Goal: Task Accomplishment & Management: Complete application form

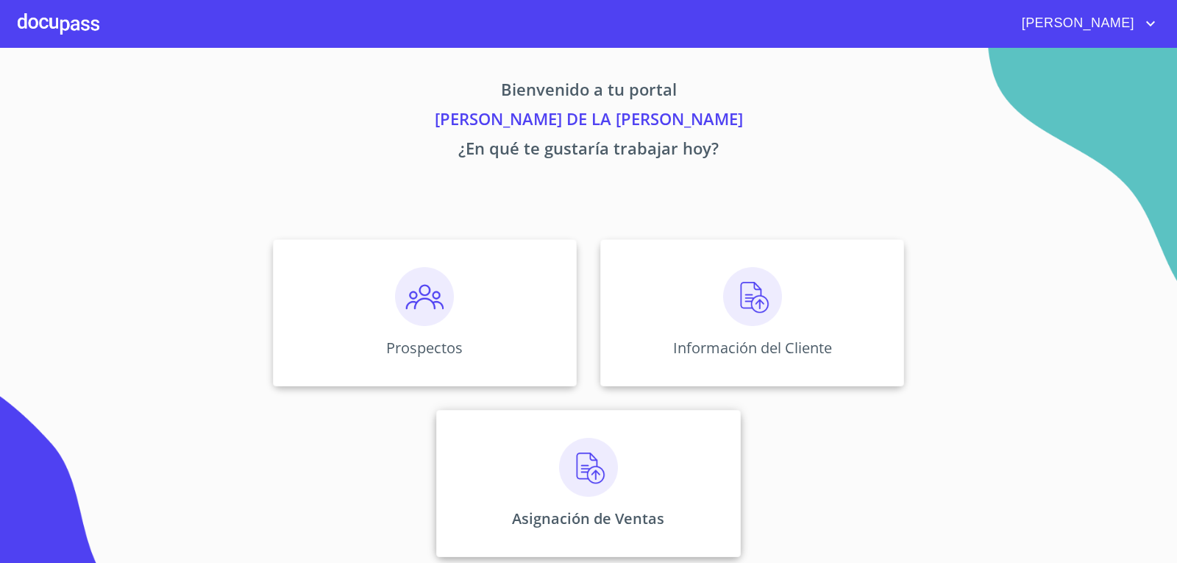
click at [570, 487] on img at bounding box center [588, 467] width 59 height 59
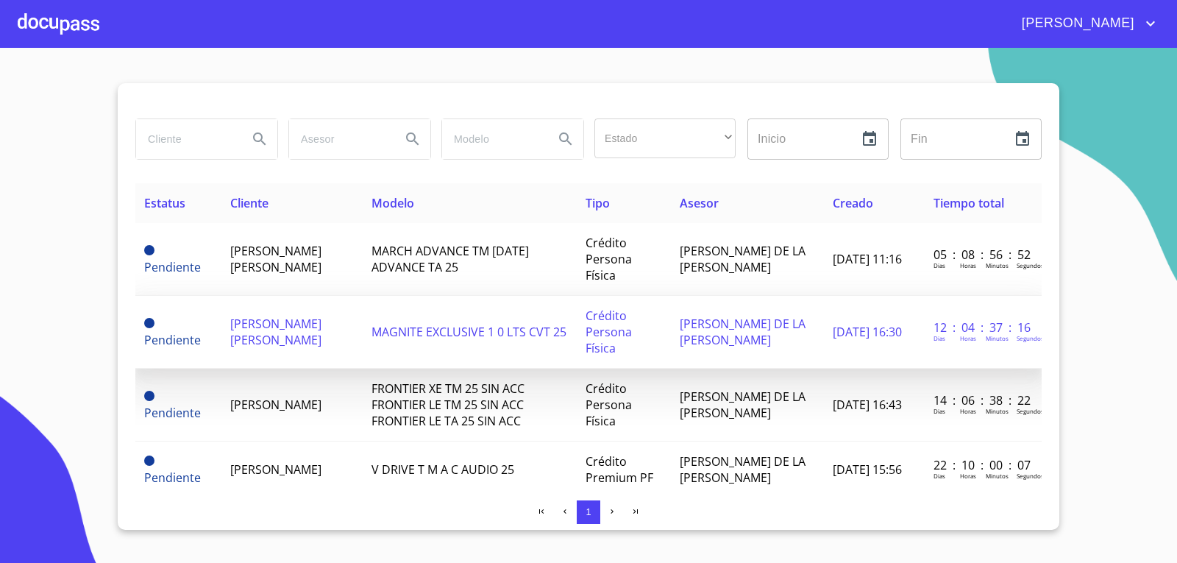
click at [282, 316] on span "[PERSON_NAME] [PERSON_NAME]" at bounding box center [275, 332] width 91 height 32
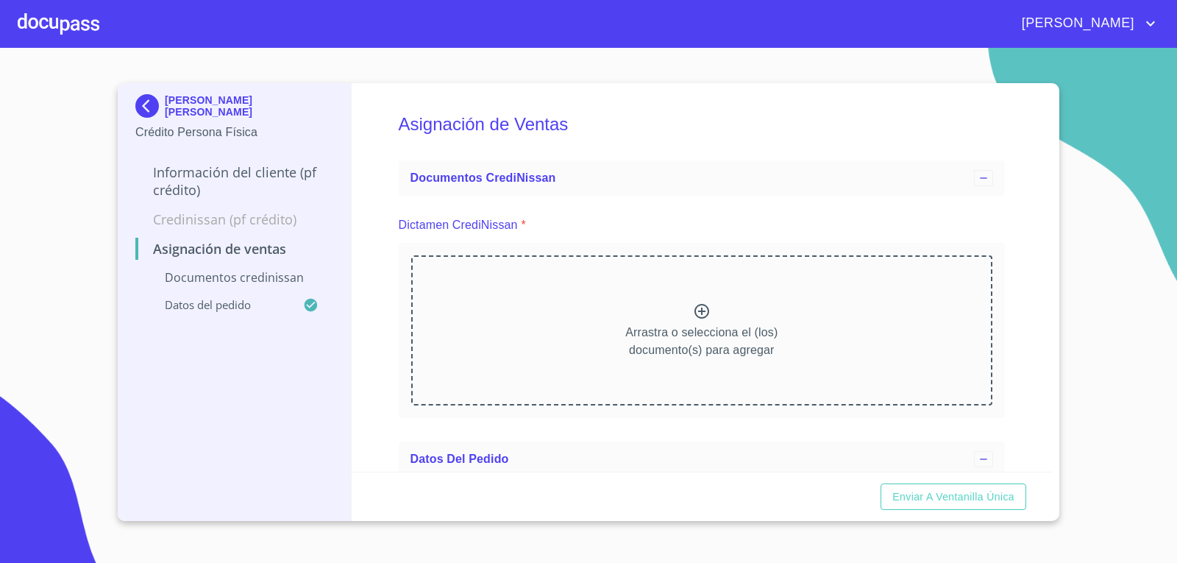
click at [239, 178] on p "Información del cliente (PF crédito)" at bounding box center [234, 180] width 198 height 35
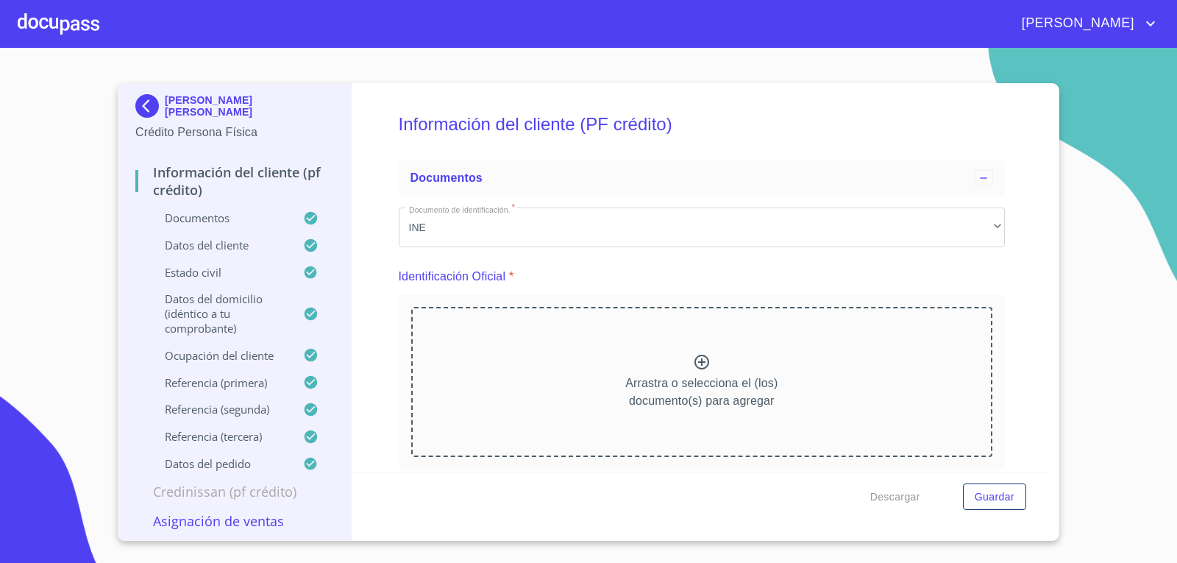
click at [252, 488] on p "Credinissan (PF crédito)" at bounding box center [234, 492] width 198 height 18
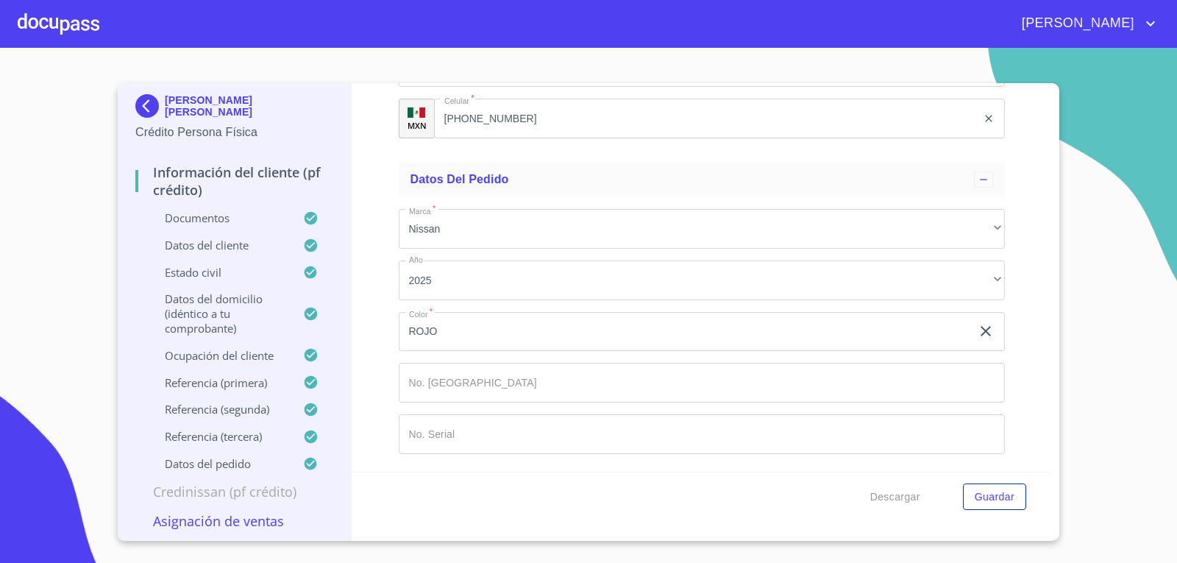
scroll to position [8480, 0]
click at [210, 493] on p "Credinissan (PF crédito)" at bounding box center [234, 492] width 198 height 18
click at [213, 493] on p "Credinissan (PF crédito)" at bounding box center [234, 492] width 198 height 18
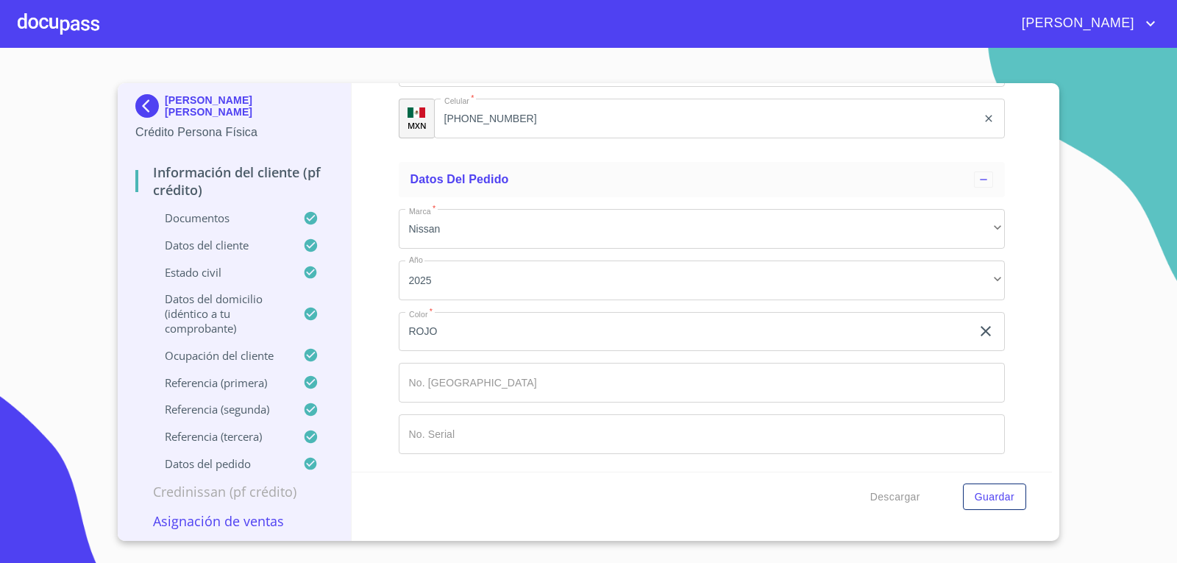
scroll to position [8484, 0]
click at [213, 493] on p "Credinissan (PF crédito)" at bounding box center [234, 492] width 198 height 18
click at [235, 518] on p "Asignación de Ventas" at bounding box center [234, 521] width 198 height 18
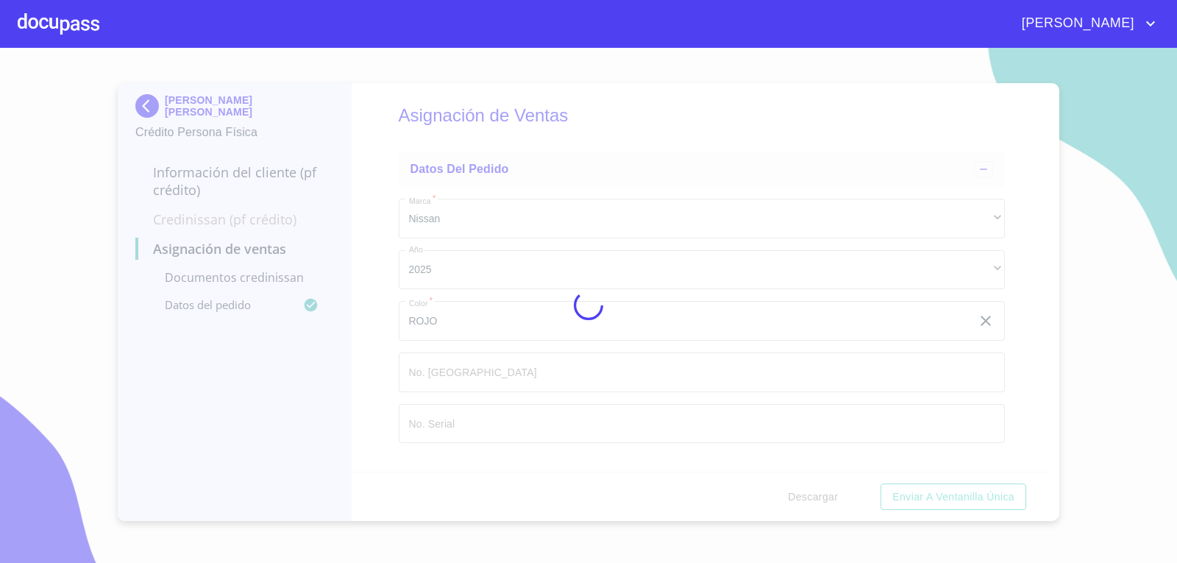
scroll to position [0, 0]
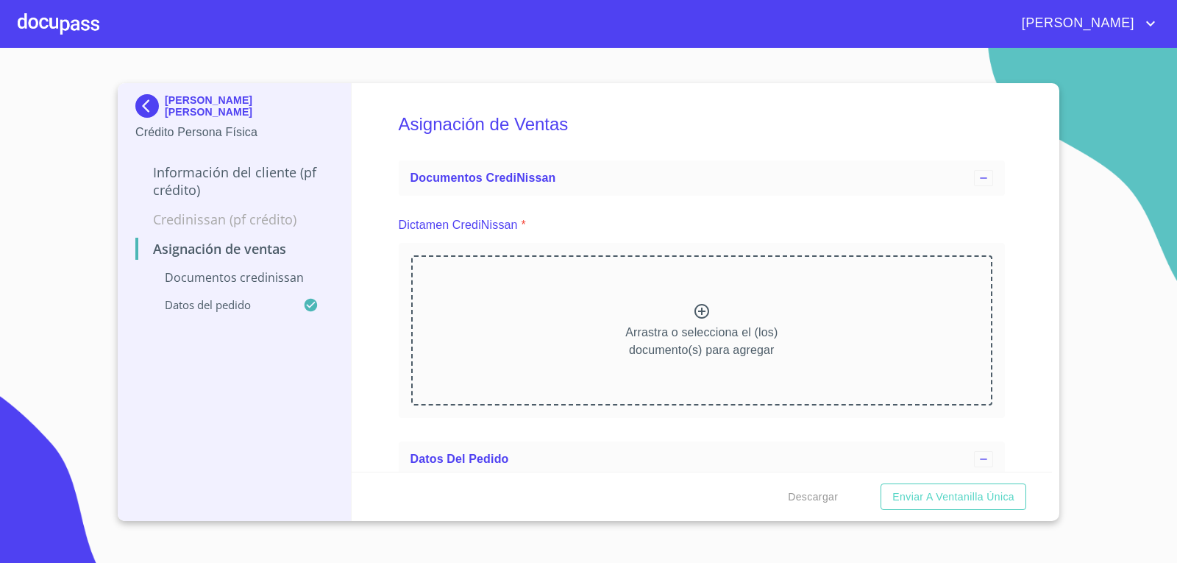
click at [715, 343] on p "Arrastra o selecciona el (los) documento(s) para agregar" at bounding box center [702, 341] width 152 height 35
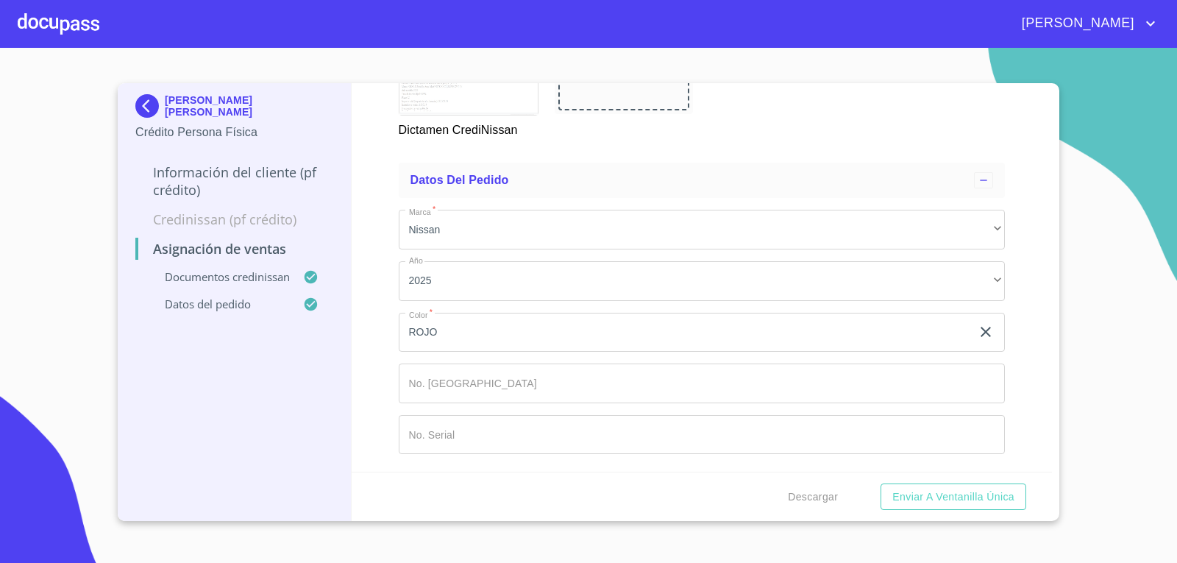
scroll to position [574, 0]
click at [0, 10] on div "[PERSON_NAME]" at bounding box center [588, 23] width 1177 height 47
click at [536, 383] on input "Marca   *" at bounding box center [702, 384] width 607 height 40
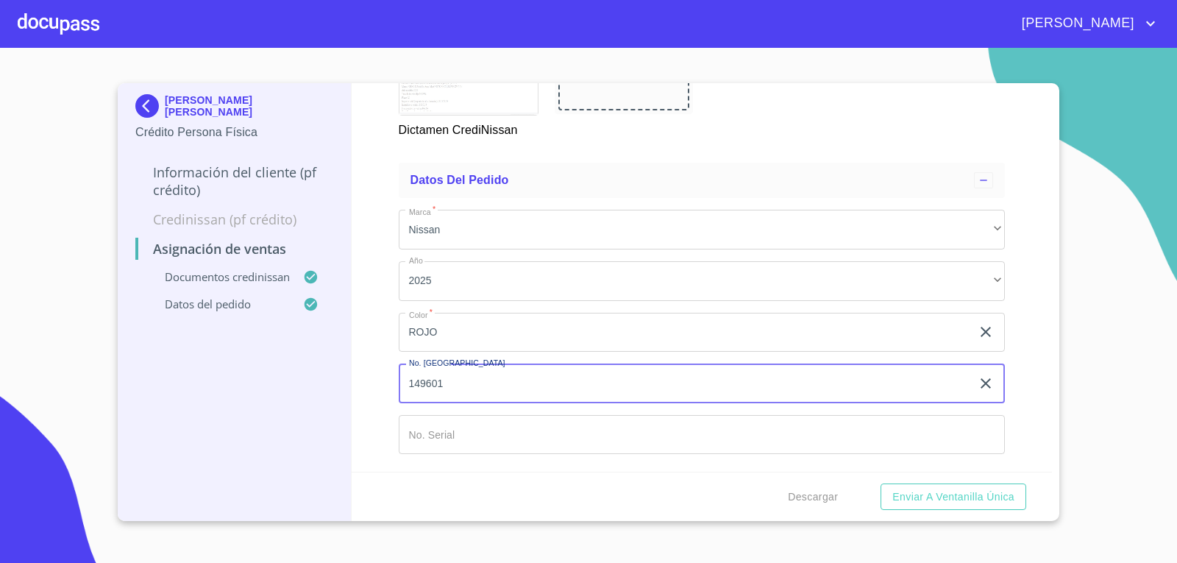
type input "149601"
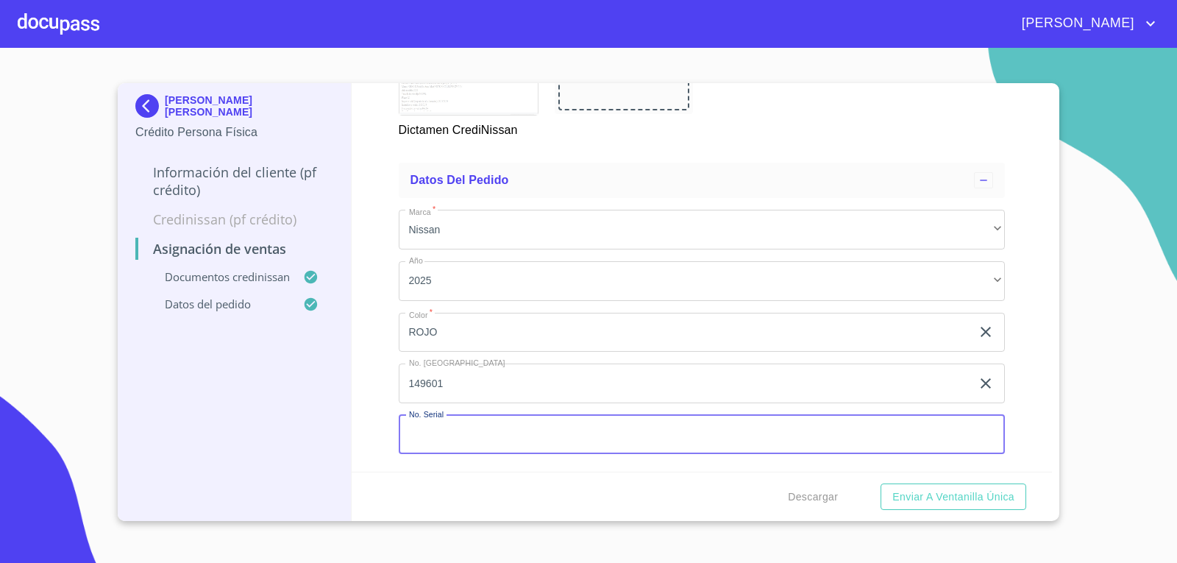
click at [515, 439] on input "Marca   *" at bounding box center [702, 435] width 607 height 40
type input "[US_VEHICLE_IDENTIFICATION_NUMBER]"
click at [999, 493] on span "Enviar a Ventanilla única" at bounding box center [954, 497] width 122 height 18
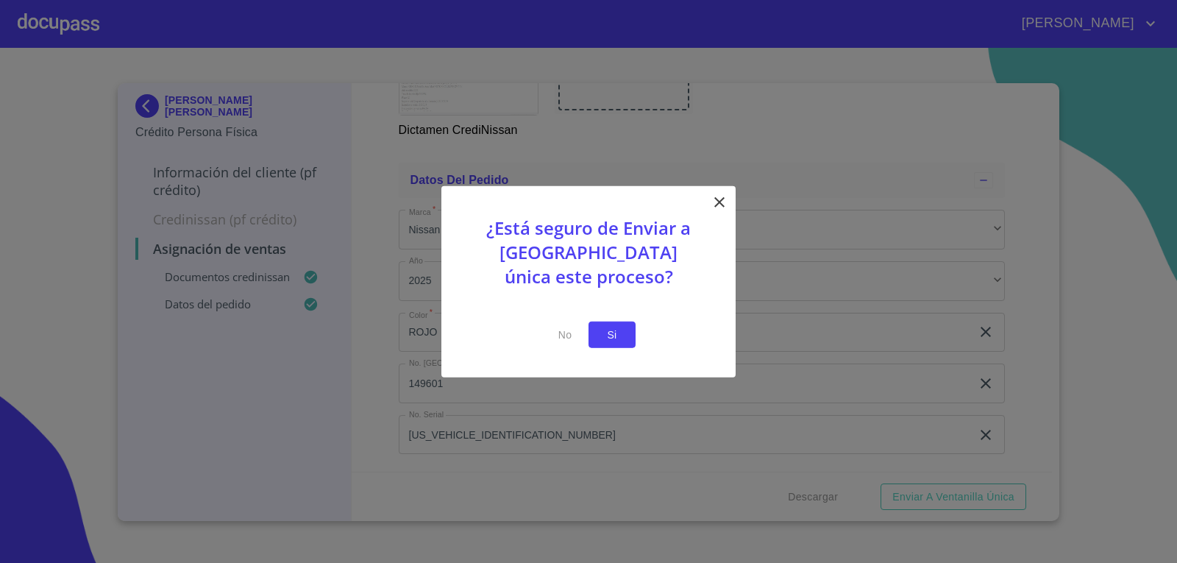
click at [607, 336] on span "Si" at bounding box center [612, 334] width 24 height 18
